Goal: Obtain resource: Download file/media

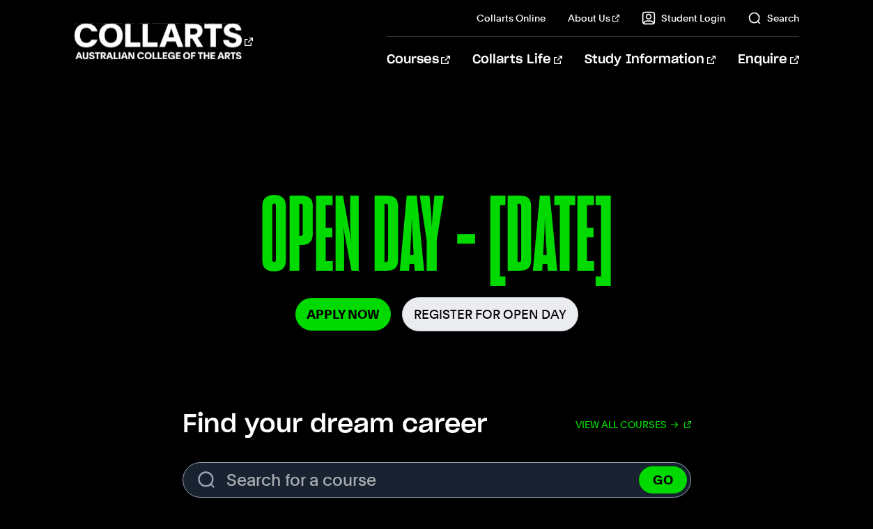
scroll to position [230, 0]
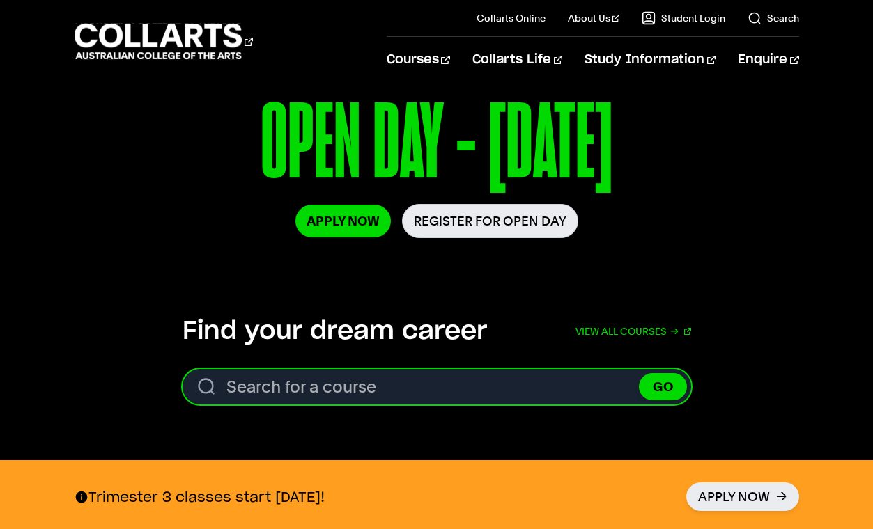
click at [418, 394] on input "Search for a course" at bounding box center [437, 387] width 509 height 36
type input "d"
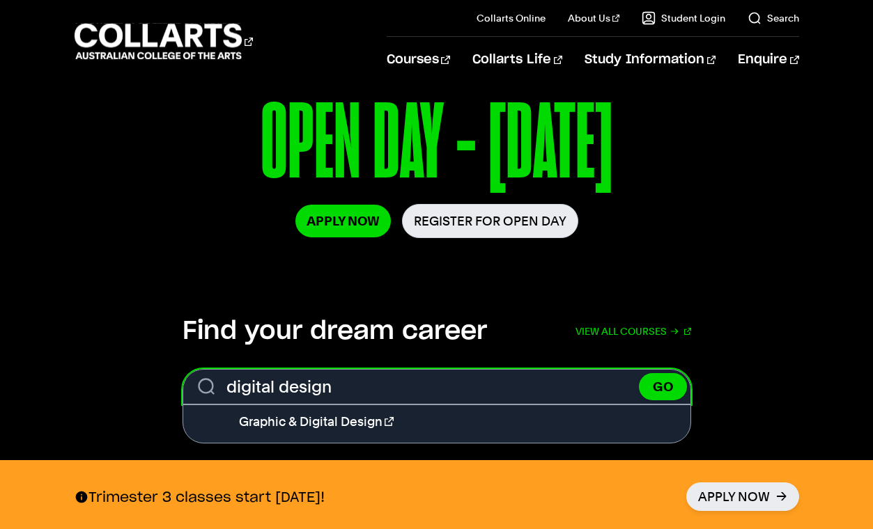
type input "digital design"
click at [639, 373] on button "GO" at bounding box center [663, 386] width 48 height 27
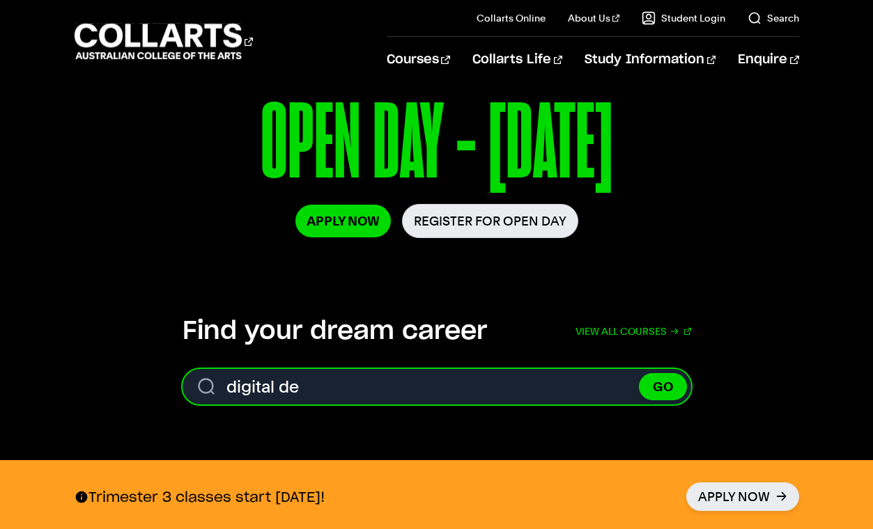
click at [229, 387] on input "digital de" at bounding box center [437, 387] width 509 height 36
click at [389, 385] on input "diploma of digital de" at bounding box center [437, 387] width 509 height 36
type input "diploma of digital design"
click at [639, 373] on button "GO" at bounding box center [663, 386] width 48 height 27
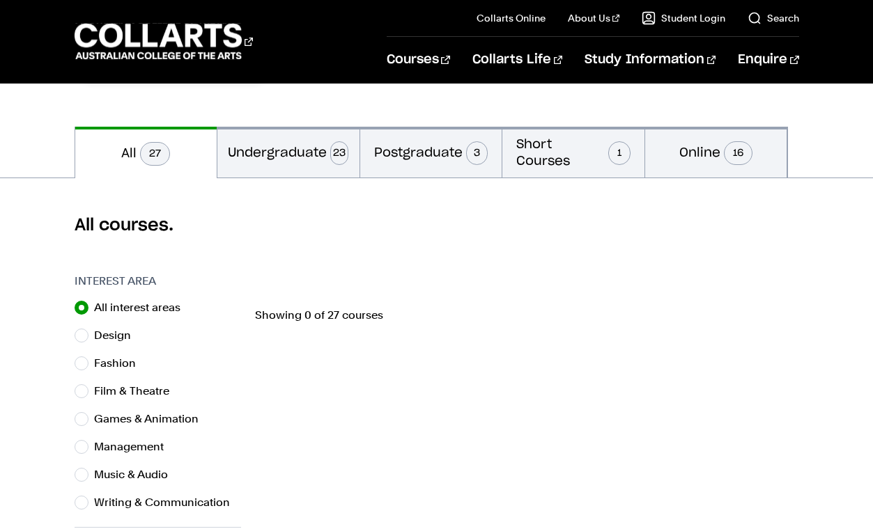
scroll to position [263, 0]
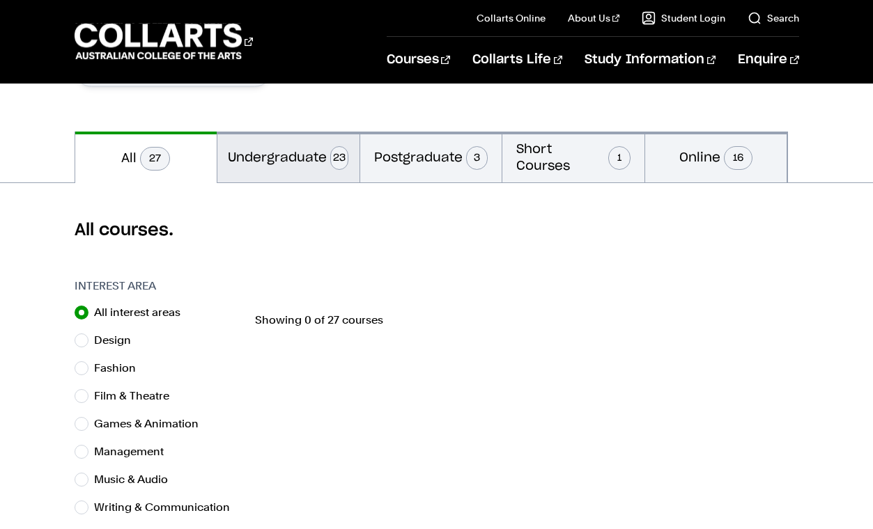
click at [302, 157] on button "Undergraduate 23" at bounding box center [288, 157] width 142 height 51
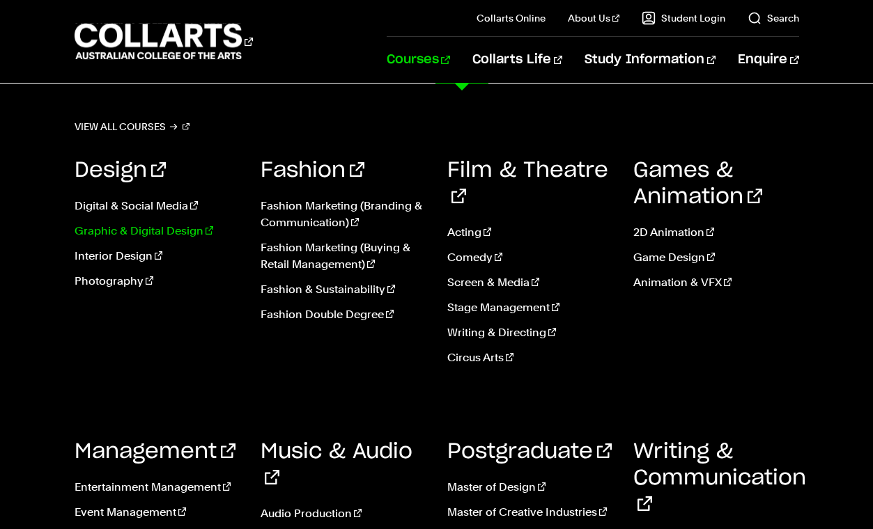
click at [139, 234] on link "Graphic & Digital Design" at bounding box center [158, 231] width 166 height 17
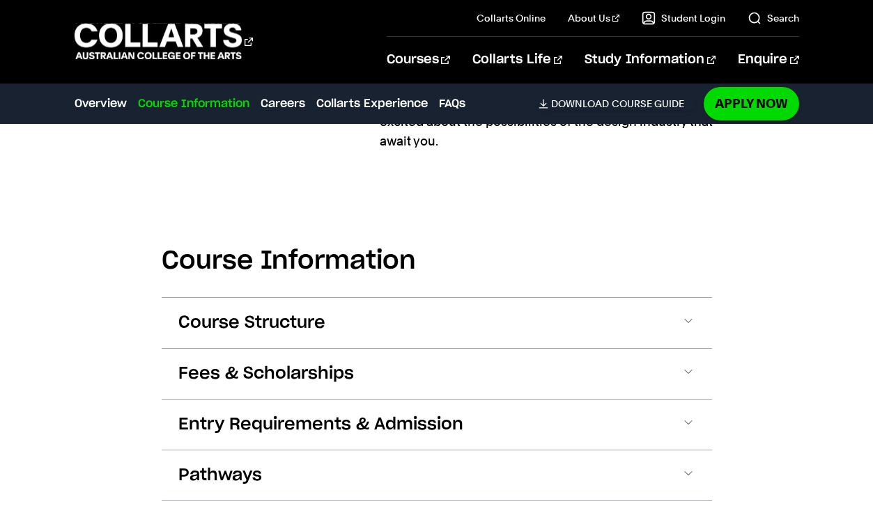
scroll to position [1519, 0]
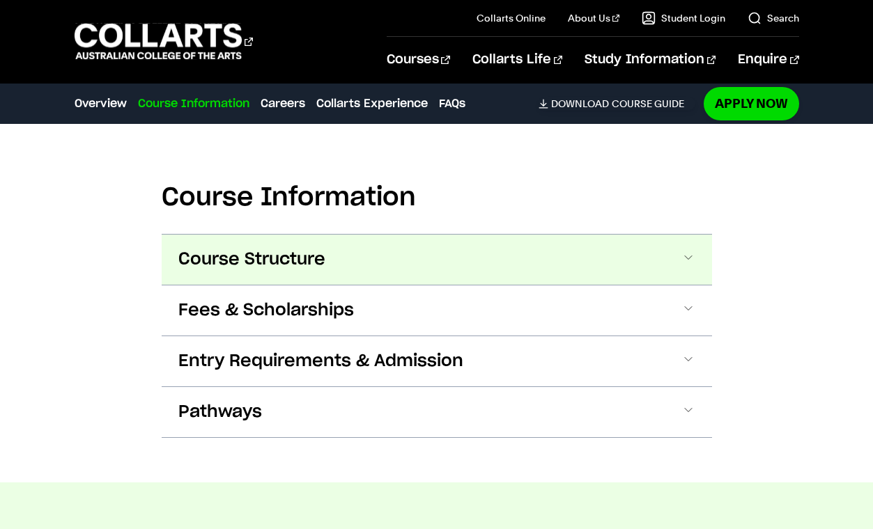
click at [320, 257] on span "Course Structure" at bounding box center [251, 260] width 147 height 22
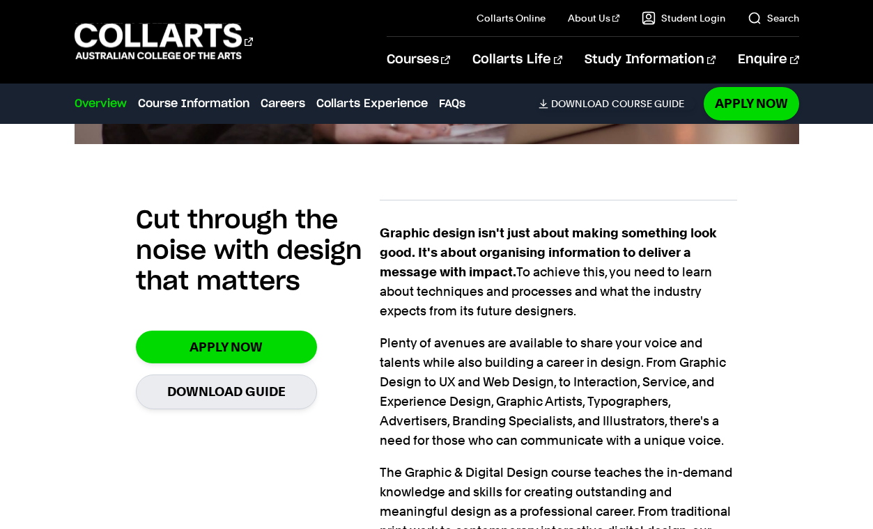
scroll to position [821, 0]
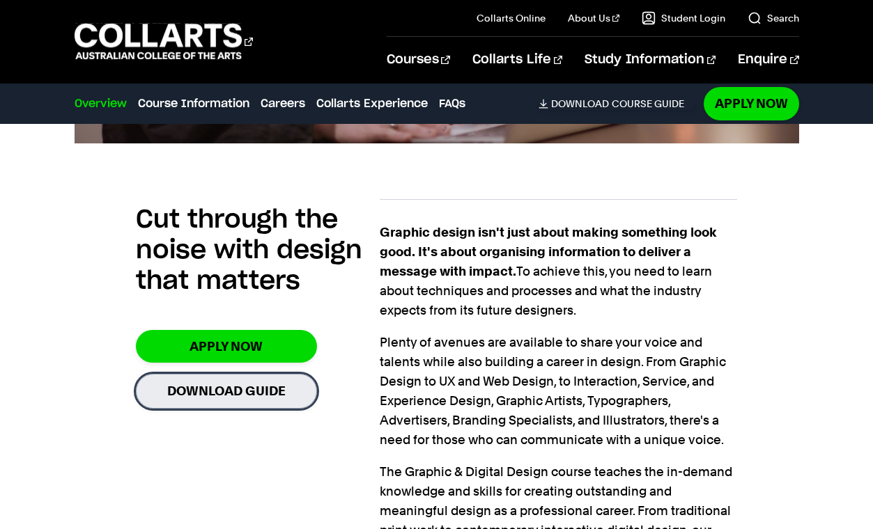
click at [229, 396] on link "Download Guide" at bounding box center [226, 391] width 181 height 34
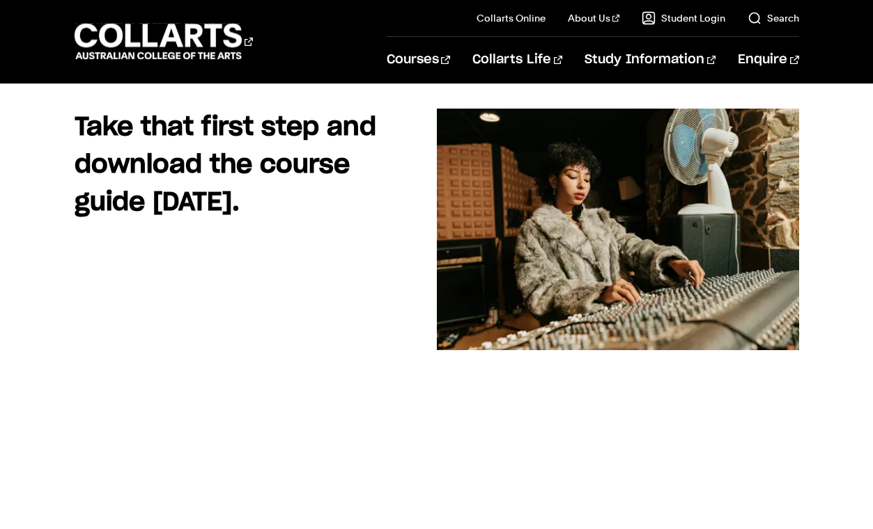
scroll to position [140, 0]
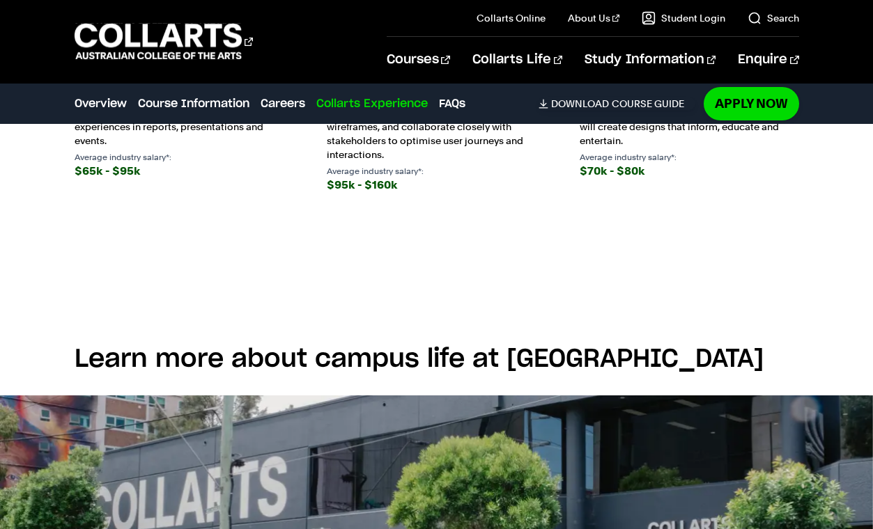
scroll to position [821, 0]
